Goal: Find specific page/section: Find specific page/section

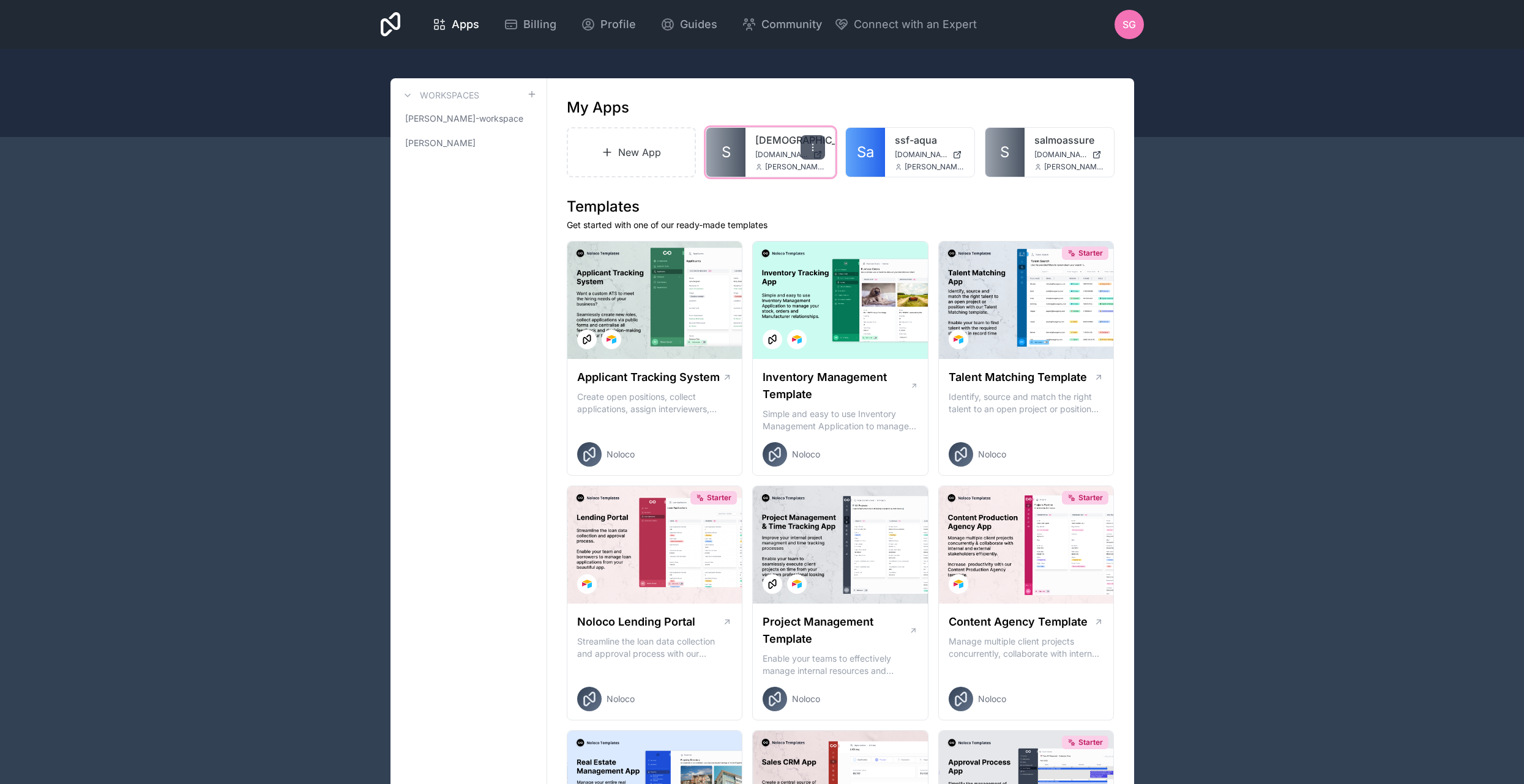
click at [807, 148] on div at bounding box center [813, 147] width 25 height 25
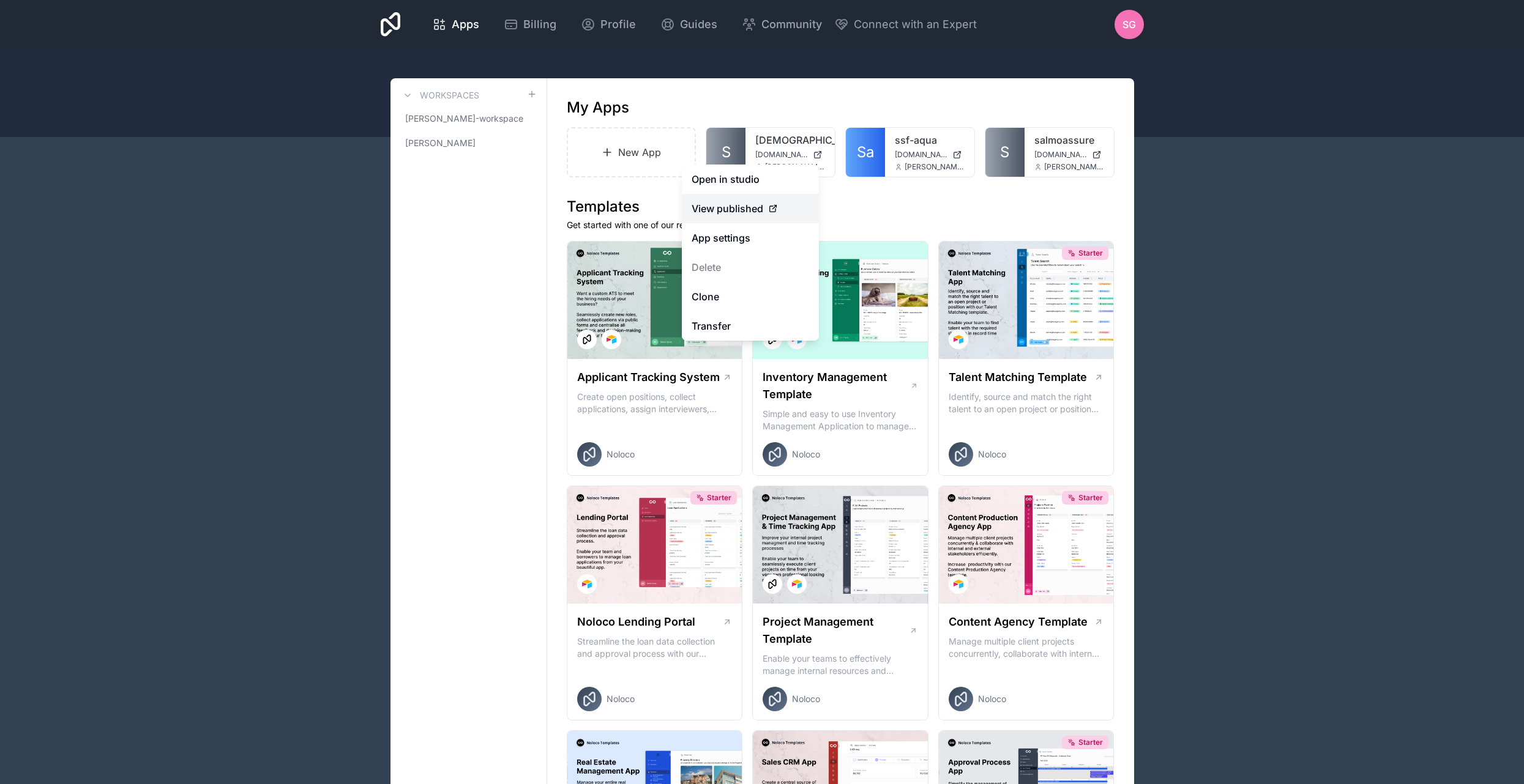
click at [741, 201] on span "View published" at bounding box center [728, 209] width 71 height 15
click at [725, 205] on span "View published" at bounding box center [728, 209] width 71 height 15
click at [758, 218] on link "View published" at bounding box center [751, 209] width 137 height 29
click at [755, 211] on span "View published" at bounding box center [728, 209] width 71 height 15
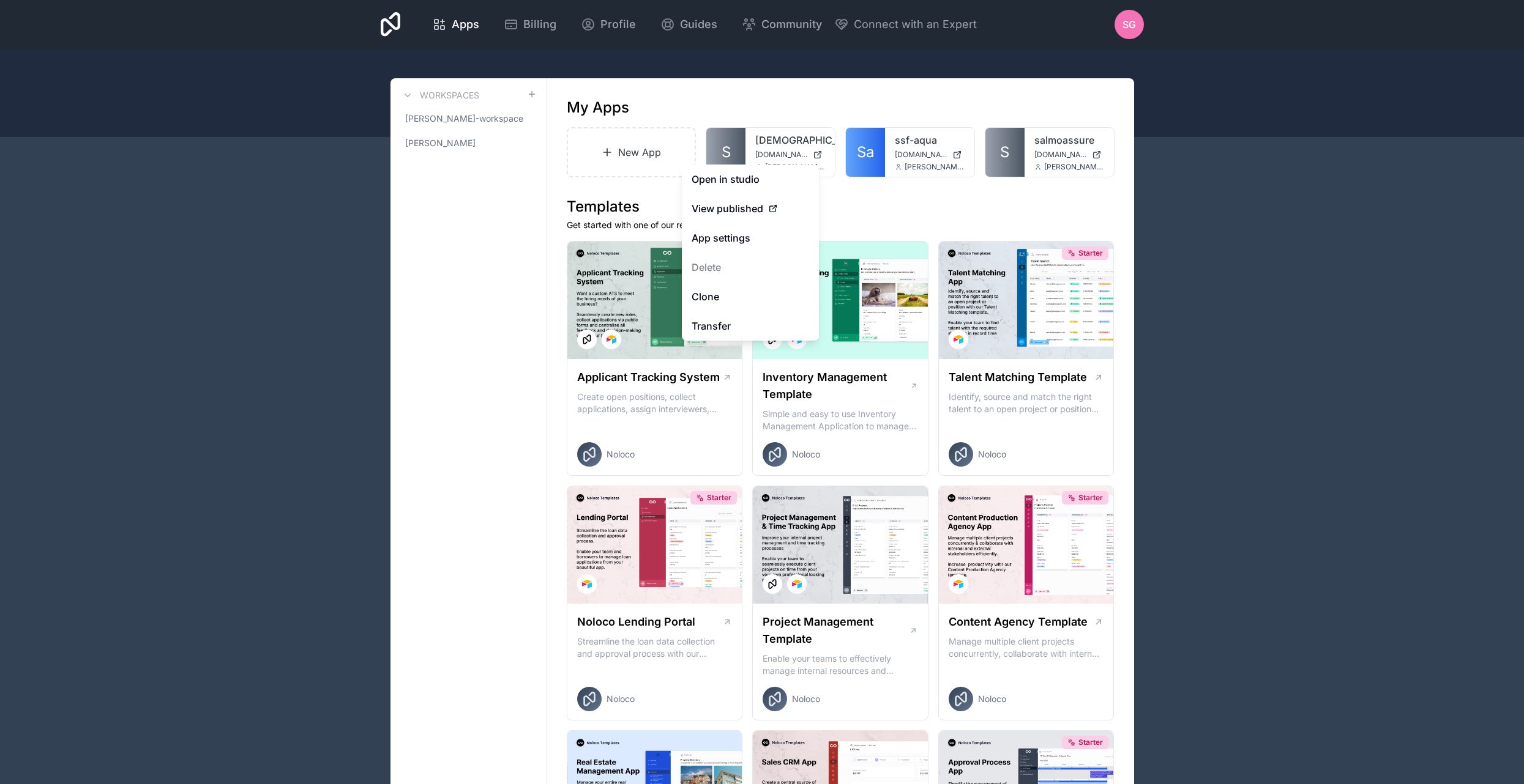
click at [928, 201] on h1 "Templates" at bounding box center [840, 206] width 548 height 19
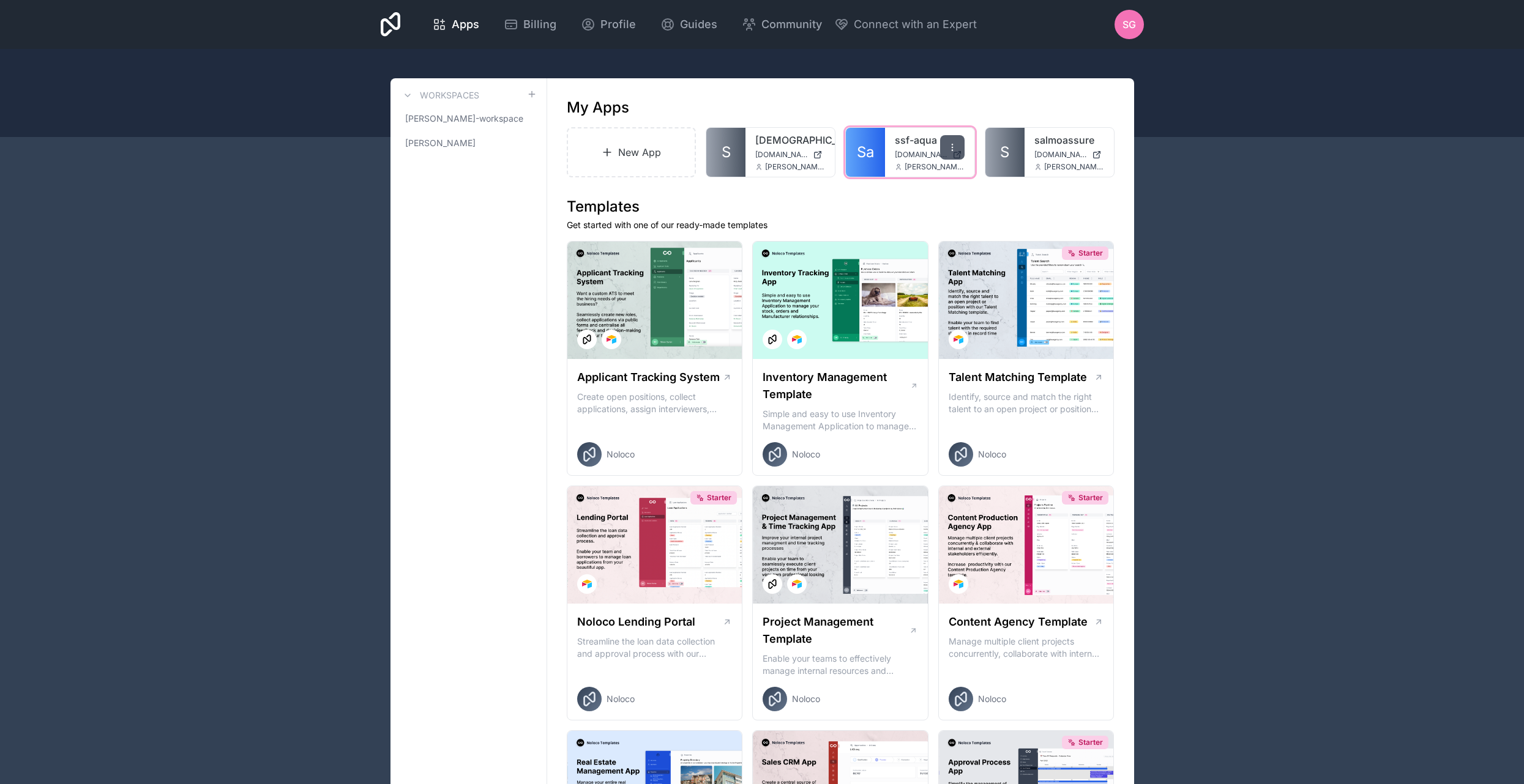
click at [951, 146] on icon at bounding box center [952, 147] width 10 height 10
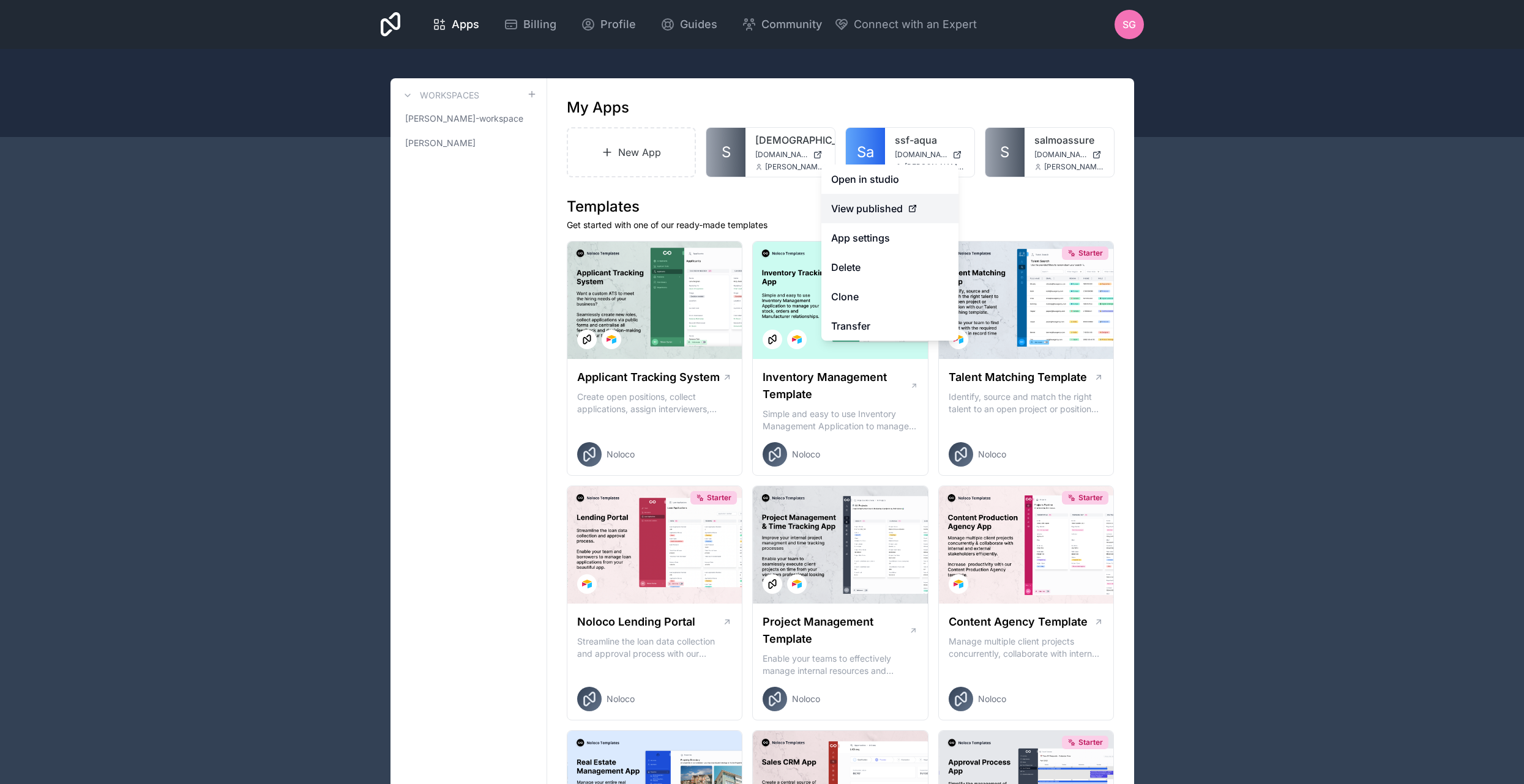
click at [881, 205] on span "View published" at bounding box center [867, 209] width 71 height 15
click at [1000, 207] on h1 "Templates" at bounding box center [840, 206] width 548 height 19
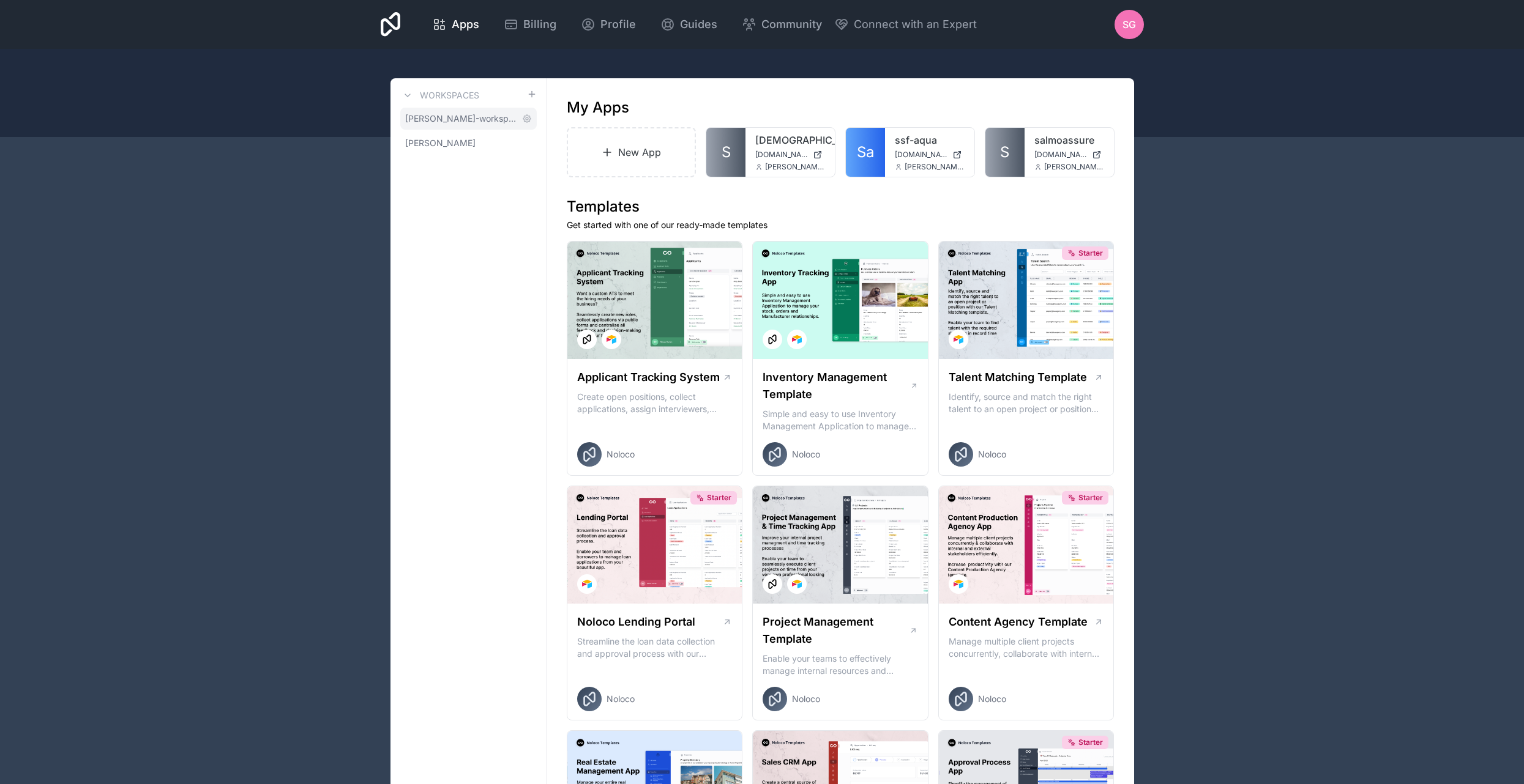
click at [474, 115] on span "[PERSON_NAME]-workspace" at bounding box center [461, 118] width 112 height 12
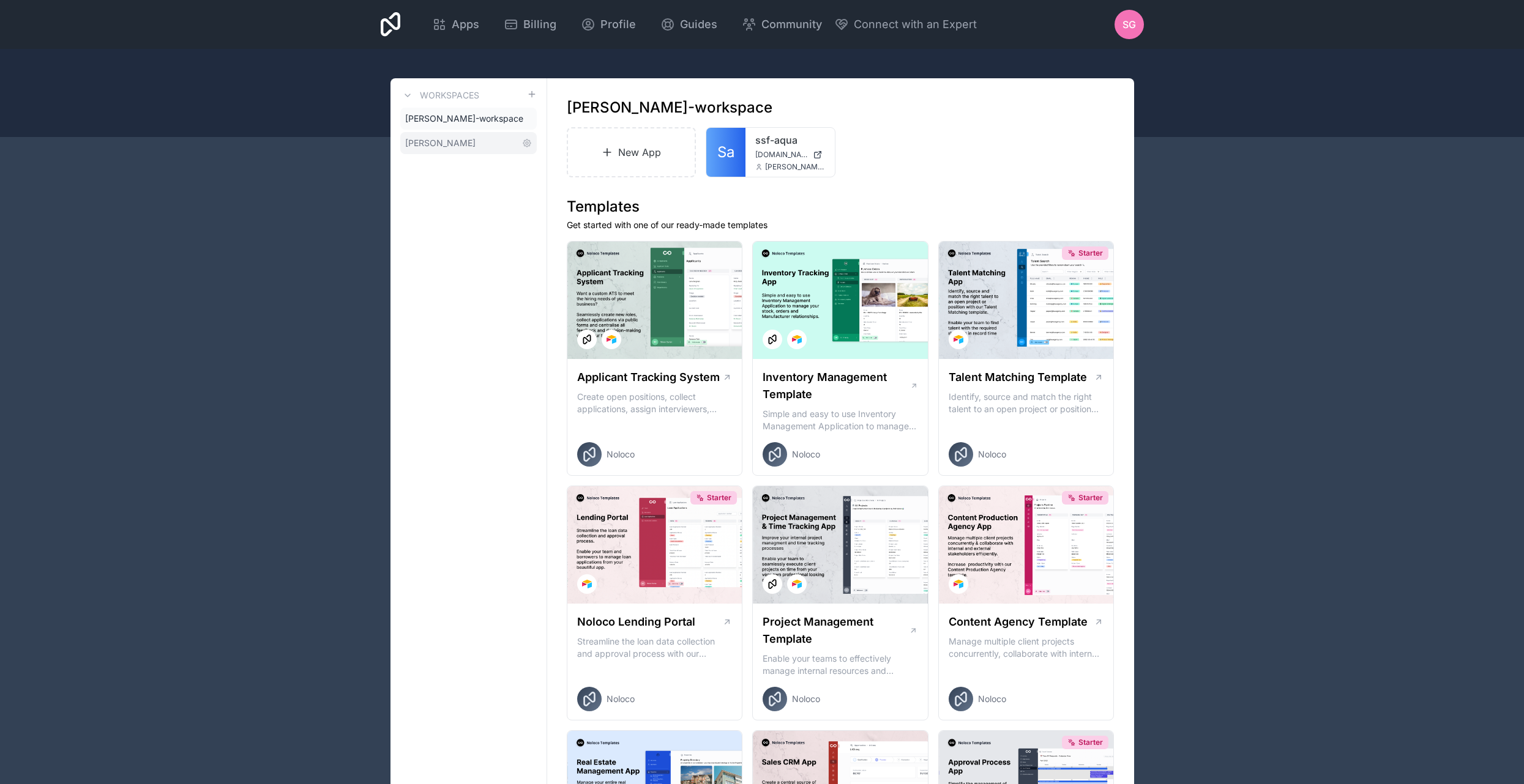
click at [440, 139] on span "[PERSON_NAME]" at bounding box center [440, 143] width 71 height 12
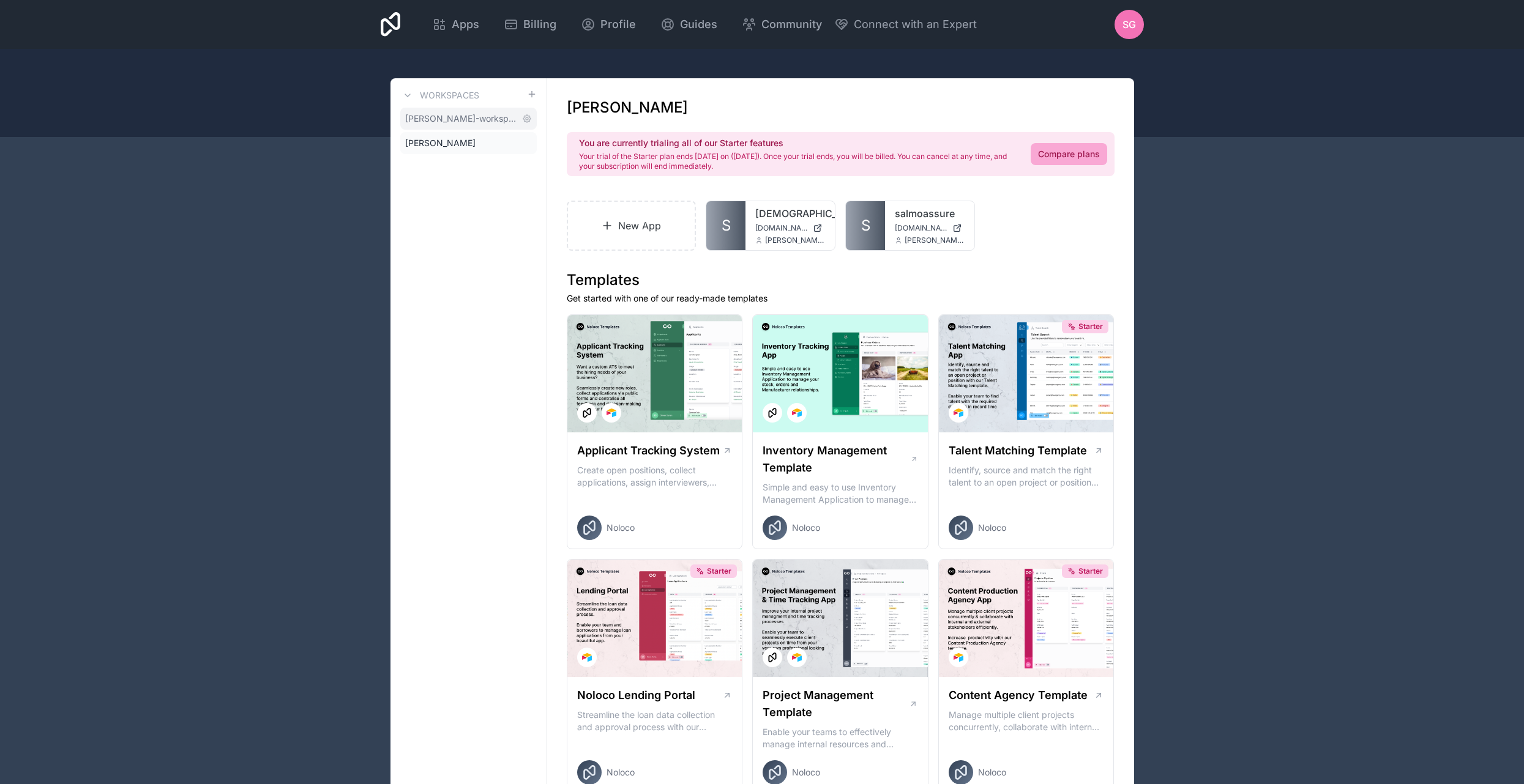
click at [440, 122] on span "[PERSON_NAME]-workspace" at bounding box center [461, 118] width 112 height 12
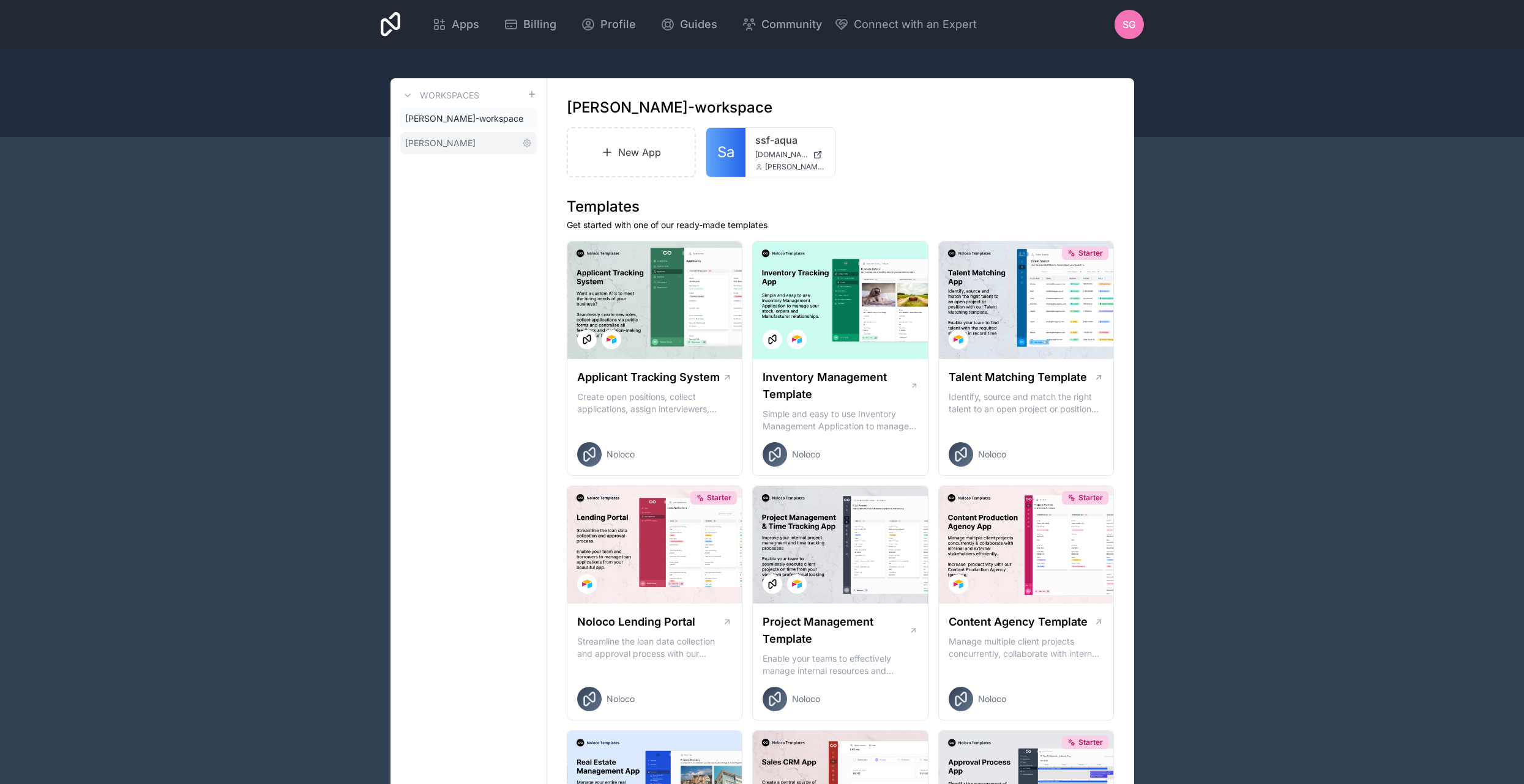
click at [438, 140] on span "[PERSON_NAME]" at bounding box center [440, 143] width 71 height 12
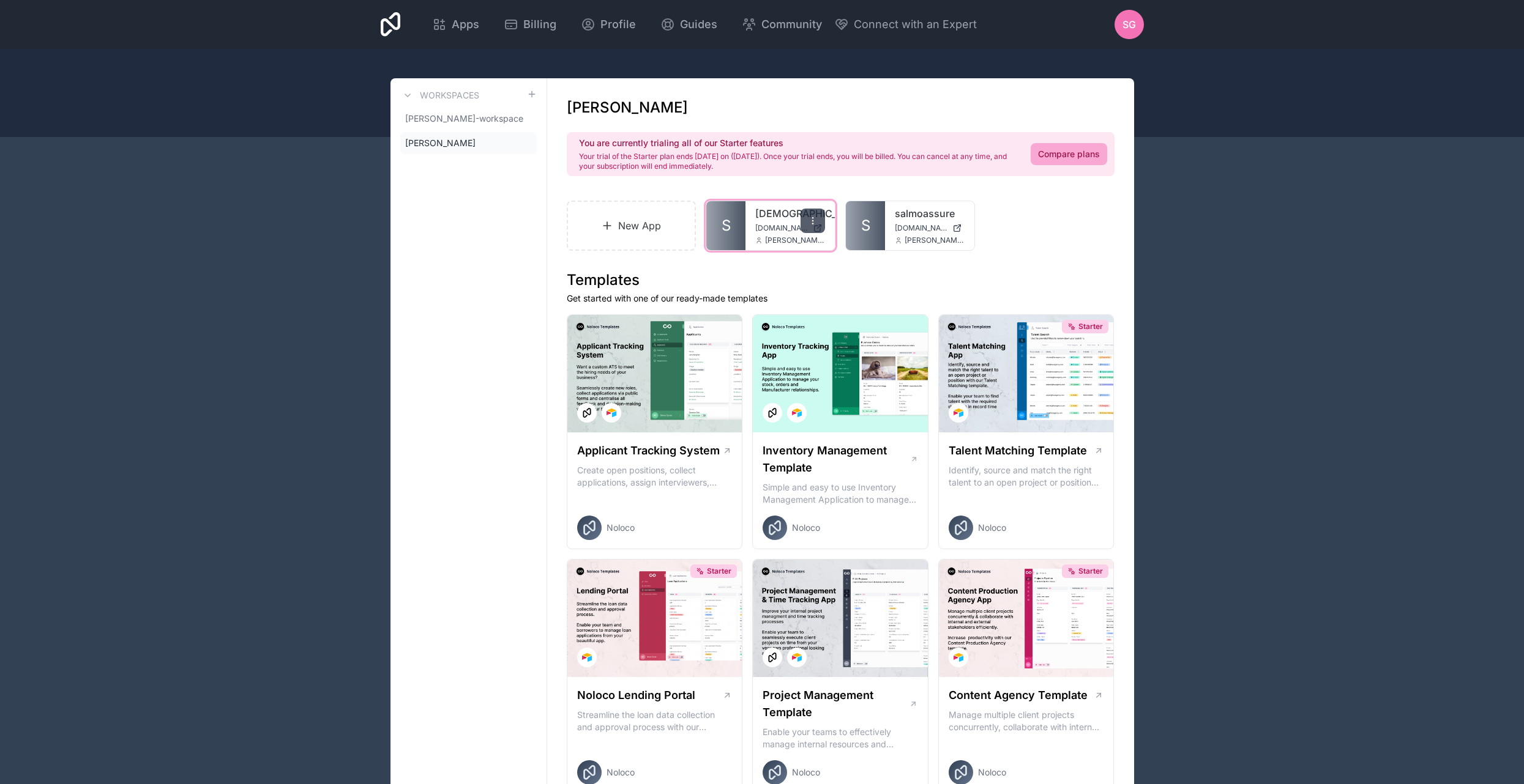
click at [801, 223] on div at bounding box center [813, 221] width 25 height 25
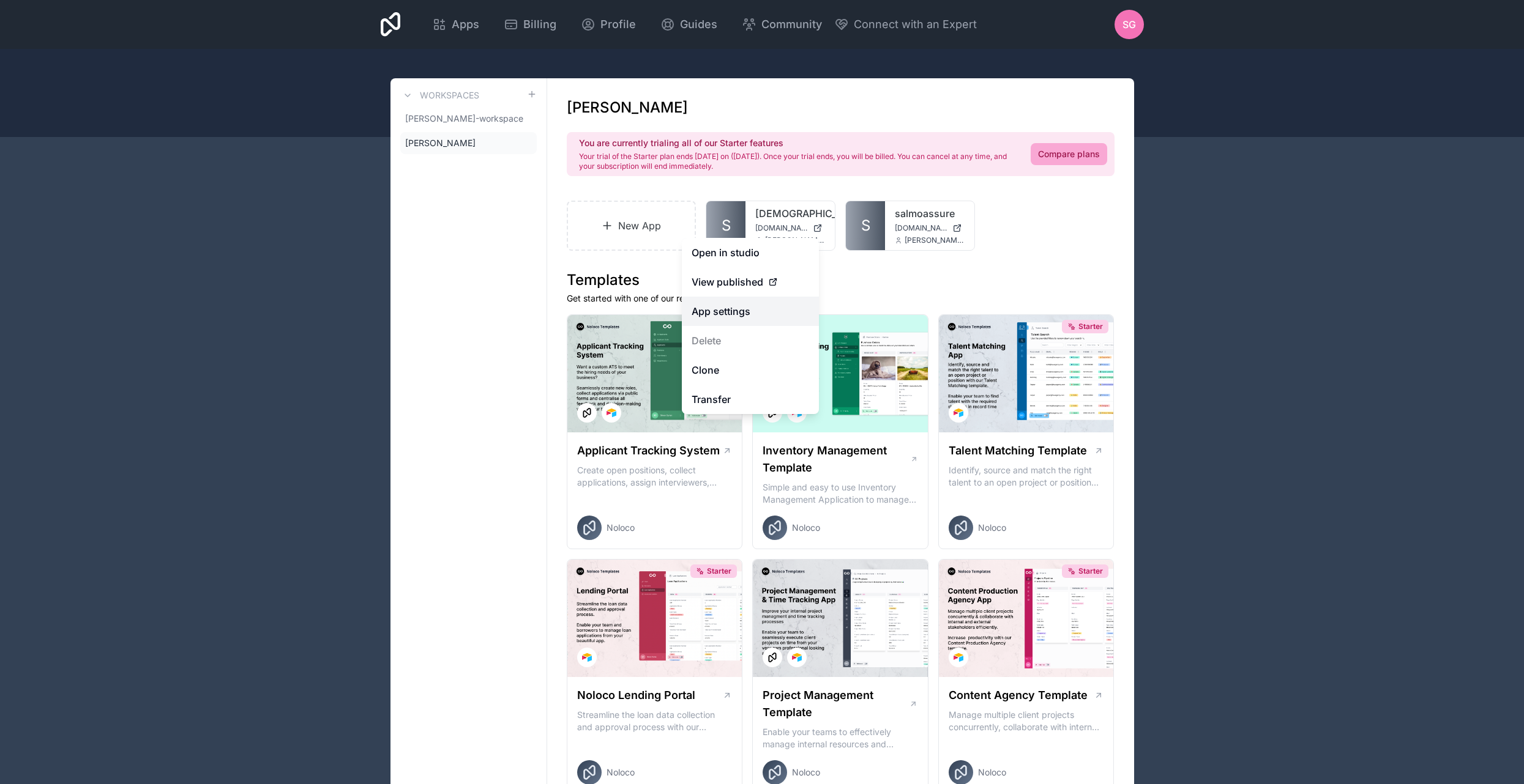
click at [744, 310] on link "App settings" at bounding box center [751, 311] width 137 height 29
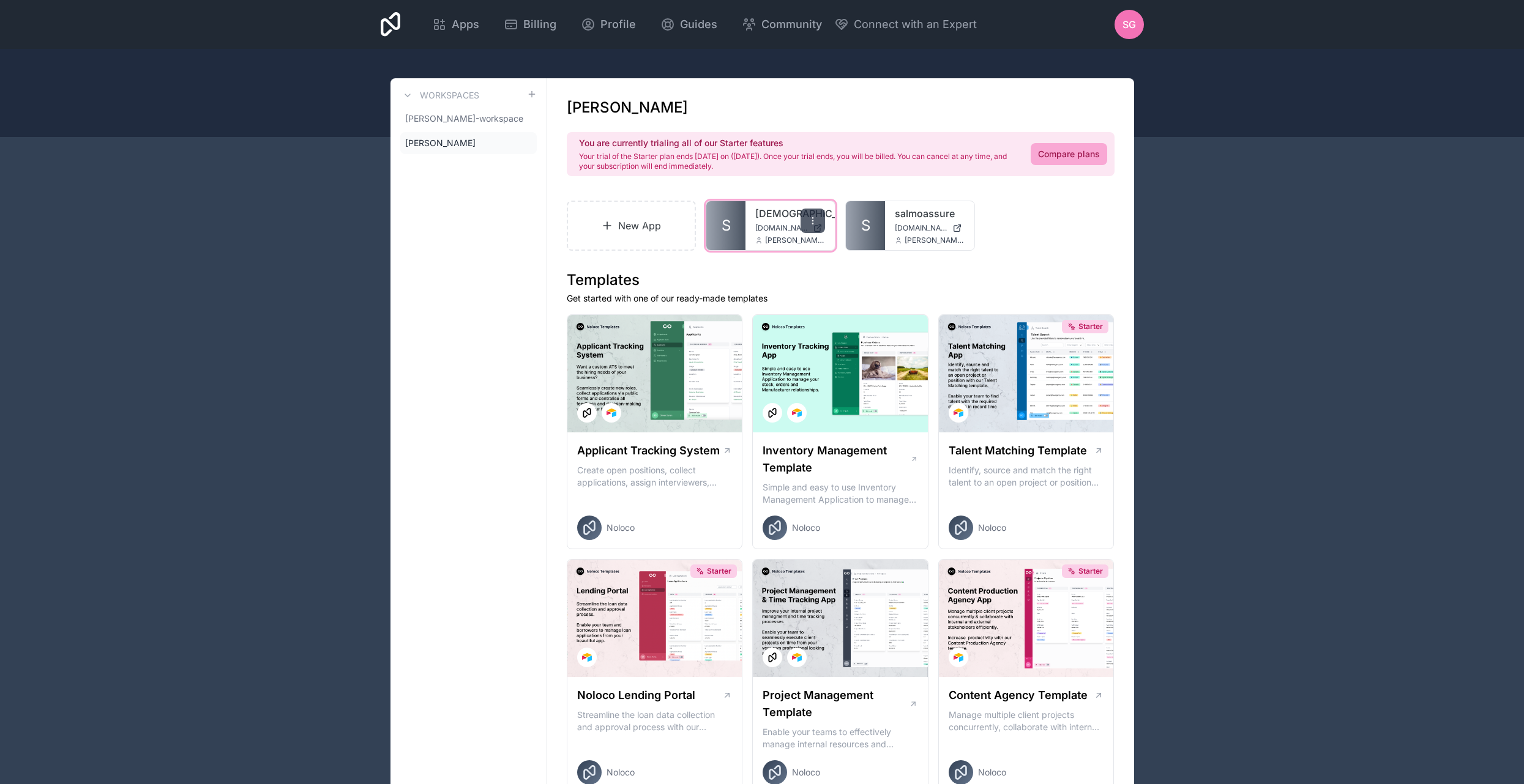
click at [810, 219] on icon at bounding box center [813, 221] width 10 height 10
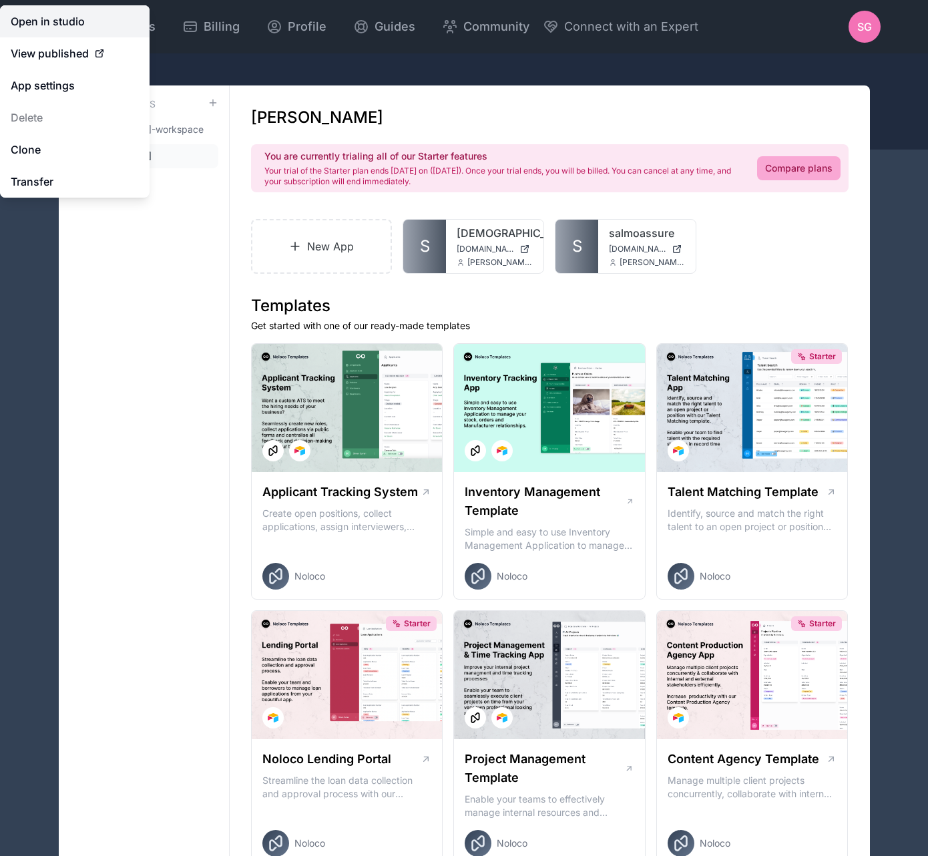
click at [57, 17] on link "Open in studio" at bounding box center [75, 21] width 150 height 32
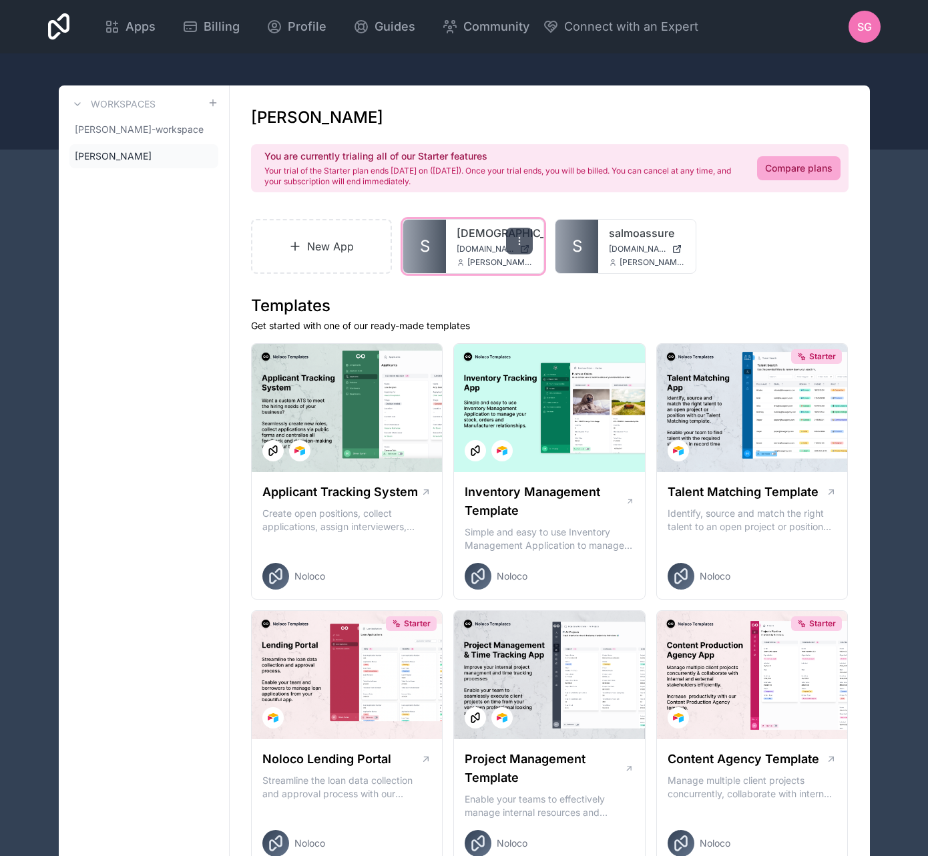
click at [522, 245] on icon at bounding box center [519, 241] width 11 height 11
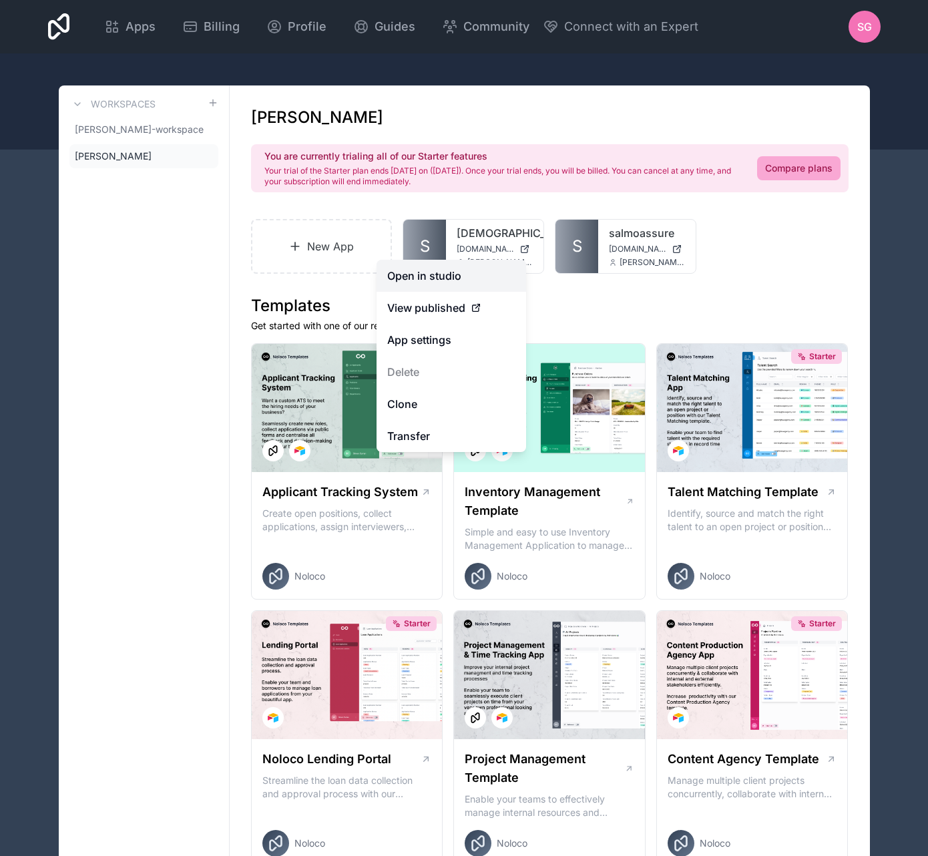
click at [436, 279] on link "Open in studio" at bounding box center [452, 276] width 150 height 32
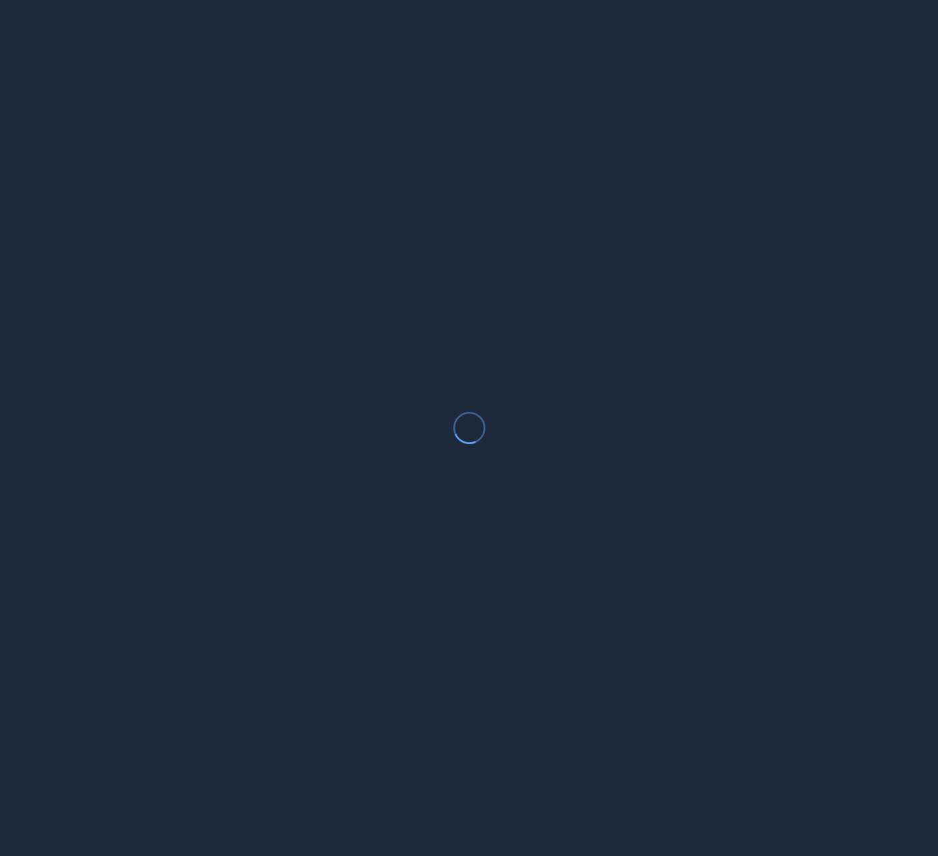
click at [659, 205] on div at bounding box center [469, 428] width 938 height 856
click at [551, 314] on div at bounding box center [469, 428] width 938 height 856
